Goal: Transaction & Acquisition: Purchase product/service

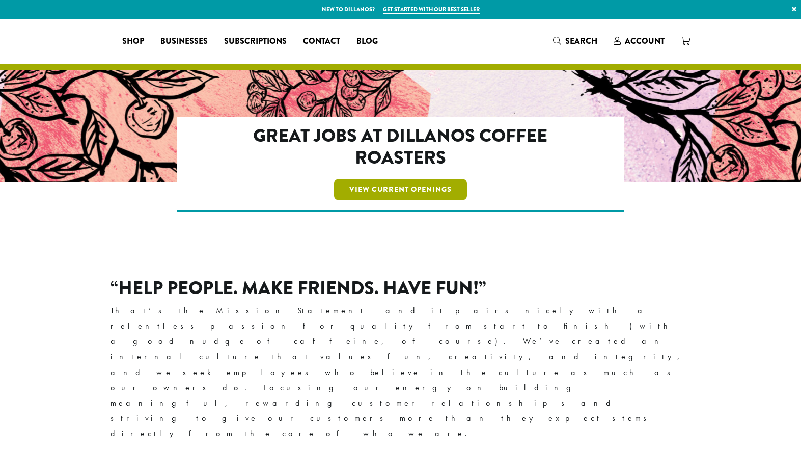
drag, startPoint x: 0, startPoint y: 0, endPoint x: 391, endPoint y: 188, distance: 434.1
click at [391, 188] on link "View Current Openings" at bounding box center [400, 189] width 133 height 21
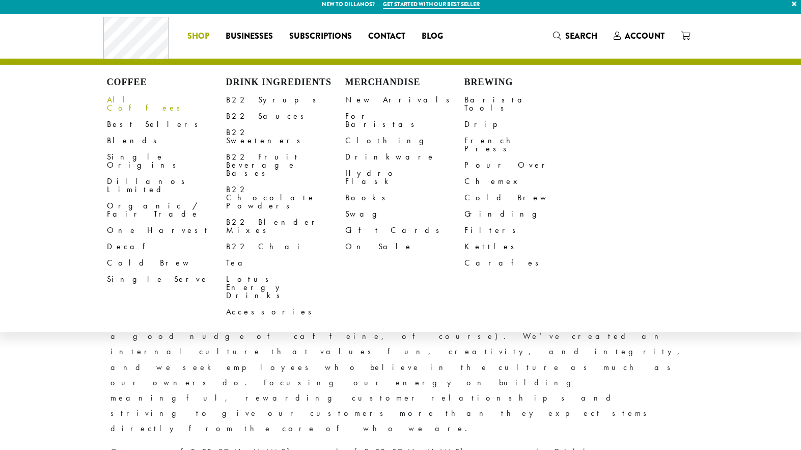
scroll to position [7, 0]
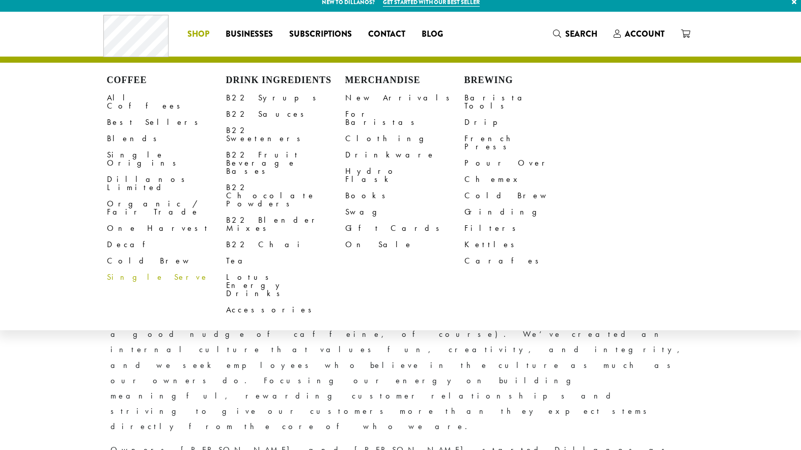
click at [119, 269] on link "Single Serve" at bounding box center [166, 277] width 119 height 16
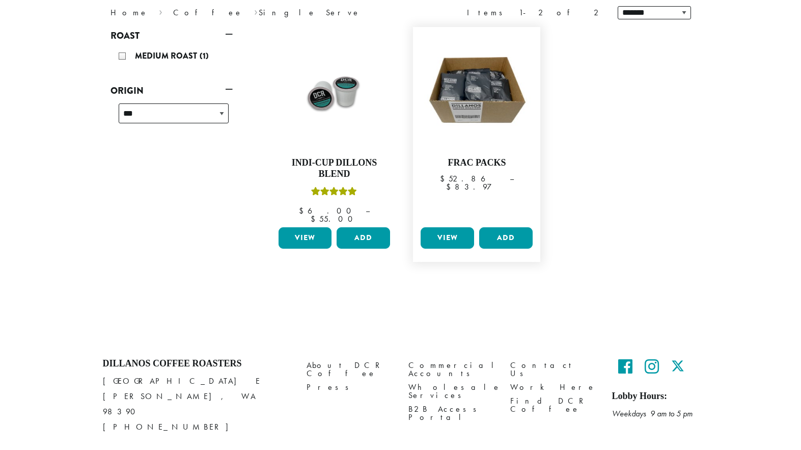
scroll to position [146, 2]
click at [442, 228] on link "View" at bounding box center [447, 237] width 53 height 21
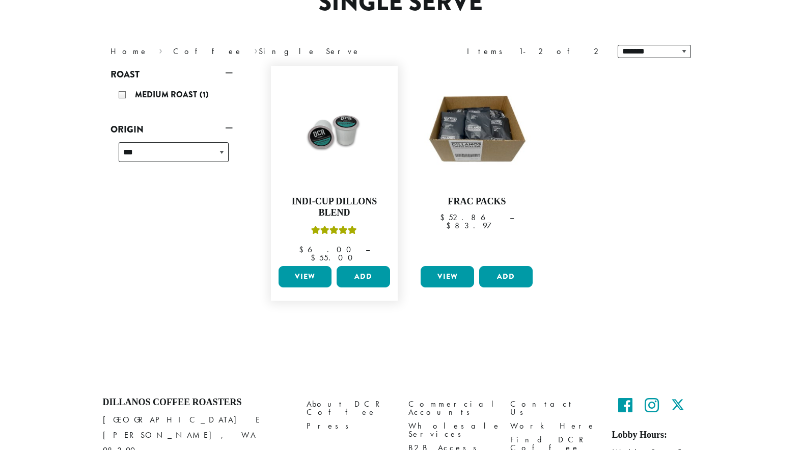
click at [294, 266] on link "View" at bounding box center [305, 276] width 53 height 21
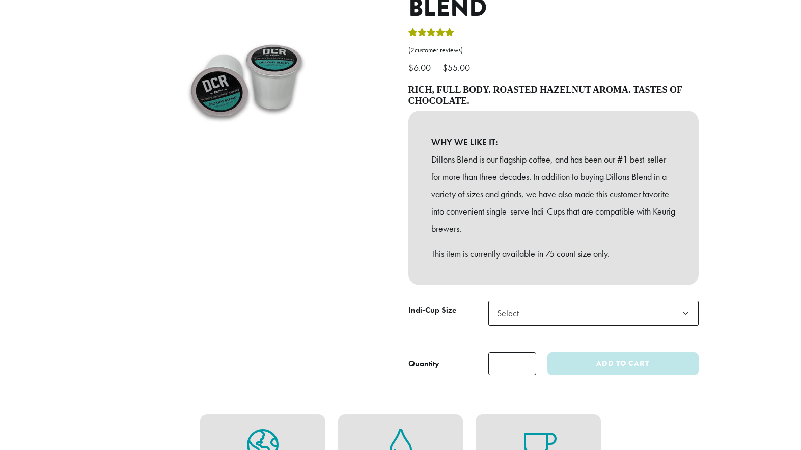
scroll to position [168, 1]
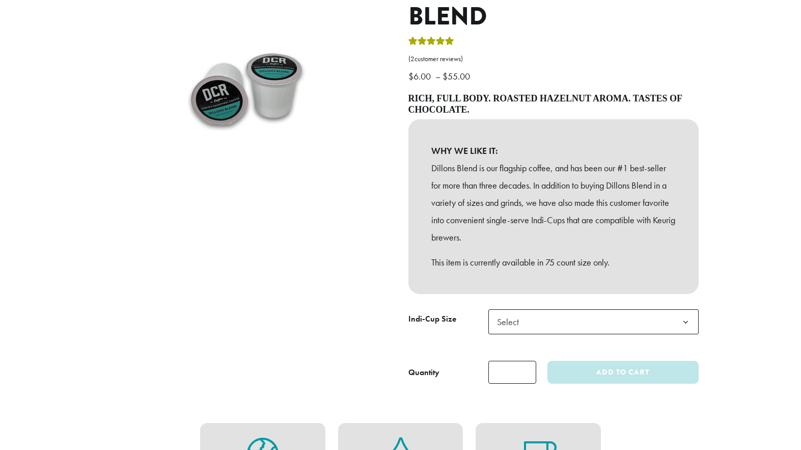
click at [545, 317] on span "Select" at bounding box center [593, 321] width 210 height 25
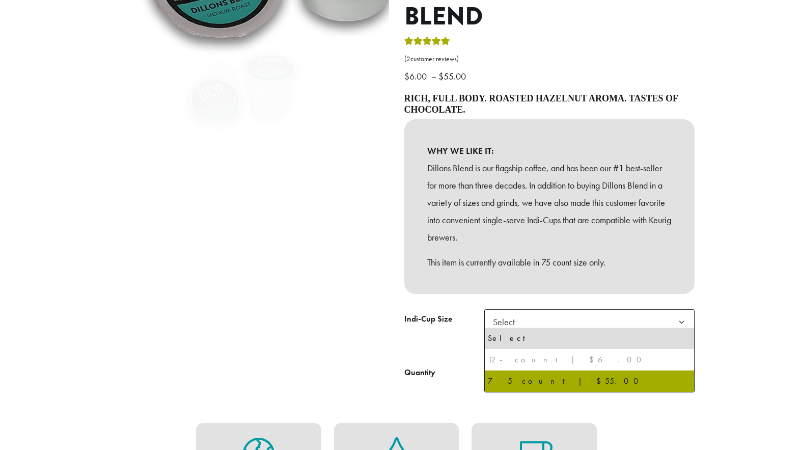
scroll to position [158, 2]
